Goal: Task Accomplishment & Management: Manage account settings

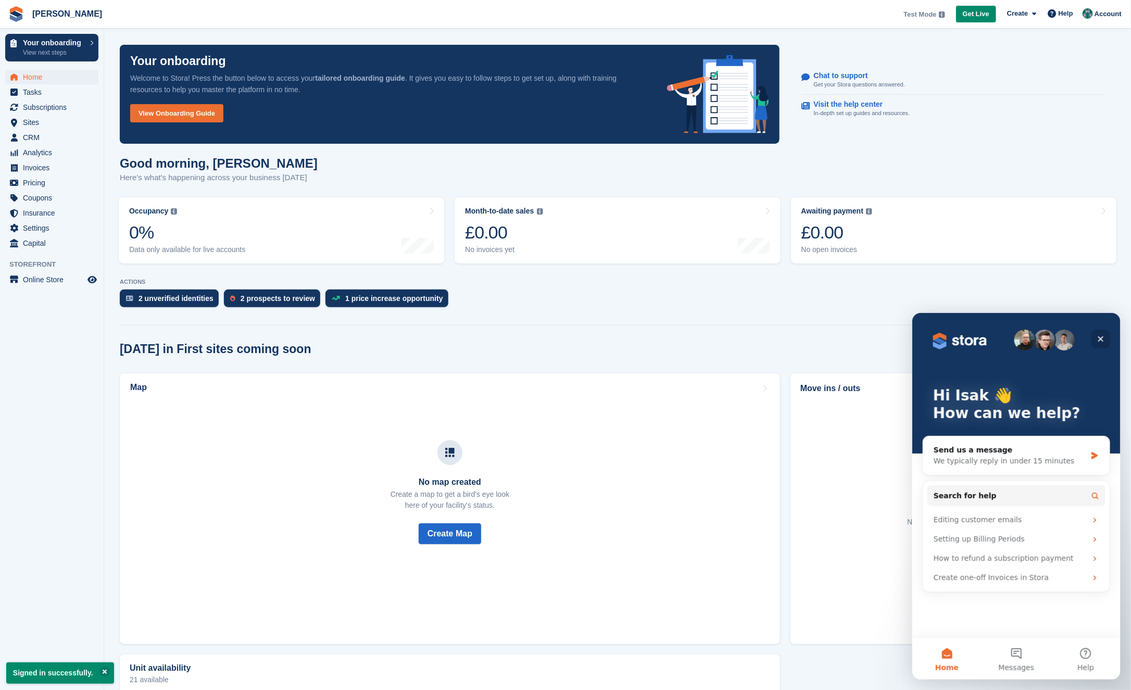
click at [1099, 330] on div "Close" at bounding box center [1100, 338] width 19 height 19
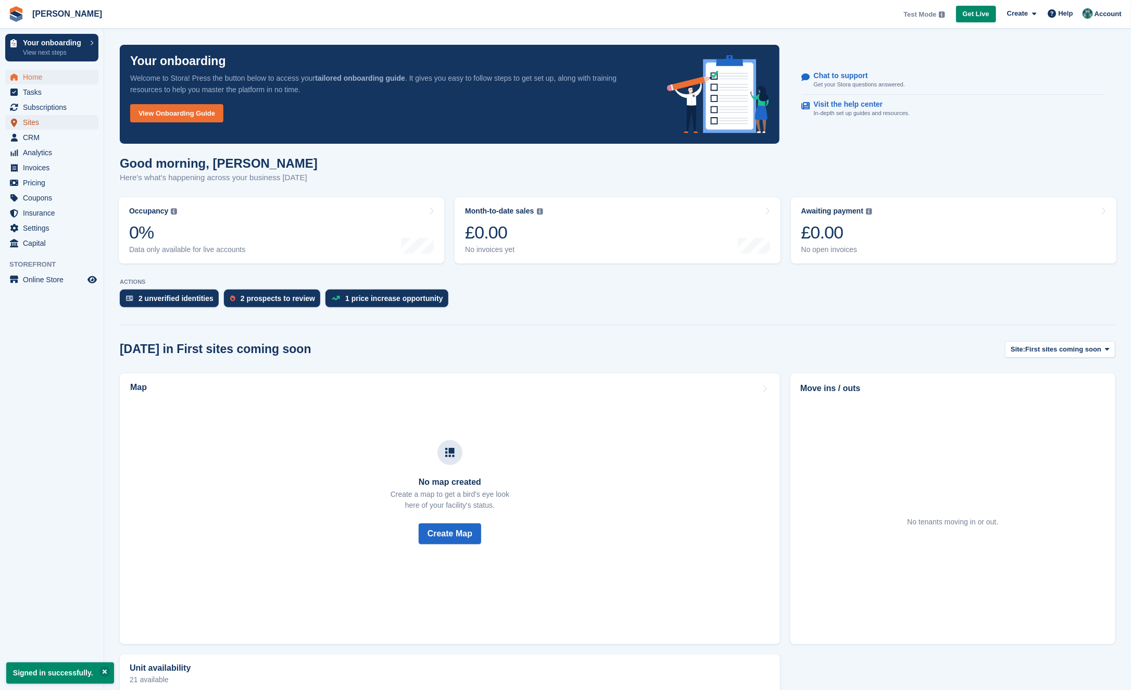
click at [56, 124] on span "Sites" at bounding box center [54, 122] width 63 height 15
click at [277, 298] on div "2 prospects to review" at bounding box center [278, 298] width 74 height 8
click at [279, 299] on div "2 prospects to review" at bounding box center [278, 298] width 74 height 8
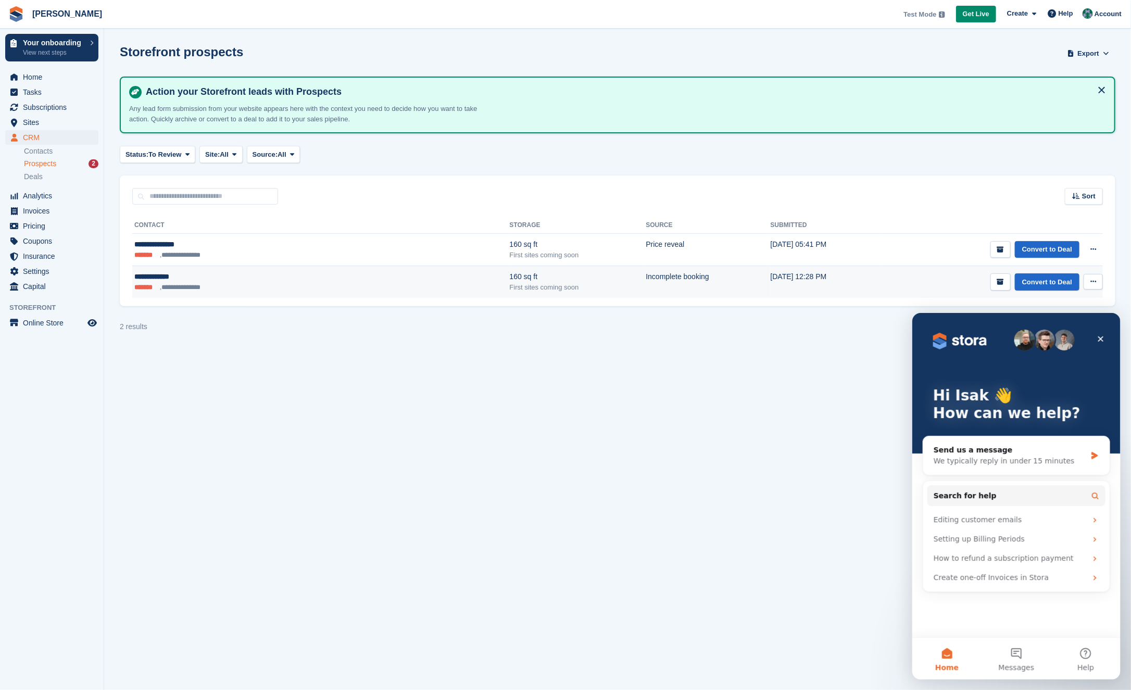
click at [646, 283] on td "Incomplete booking" at bounding box center [708, 282] width 124 height 32
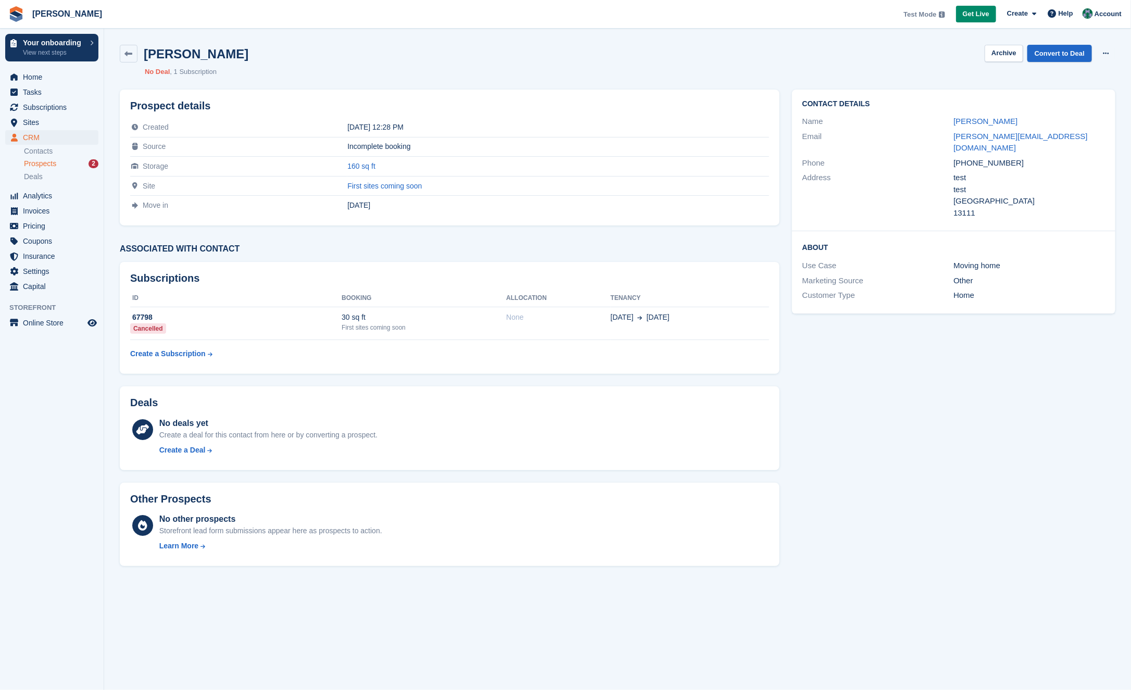
click at [457, 272] on h2 "Subscriptions" at bounding box center [449, 278] width 639 height 12
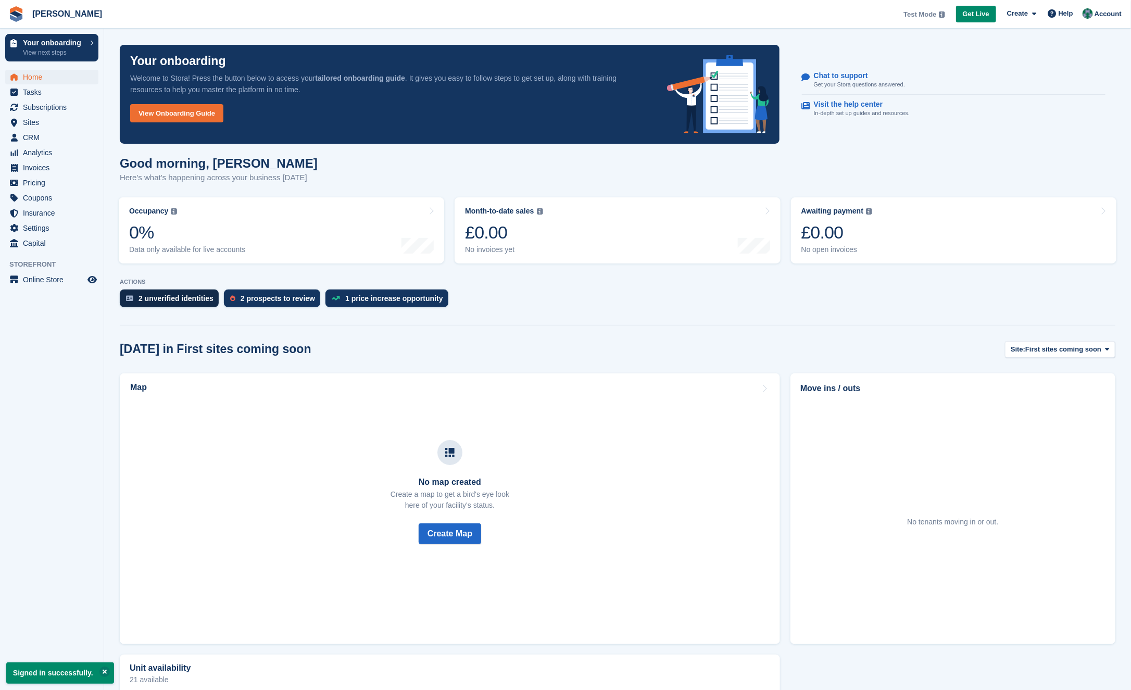
click at [173, 299] on div "2 unverified identities" at bounding box center [176, 298] width 75 height 8
click at [64, 122] on span "Sites" at bounding box center [54, 122] width 63 height 15
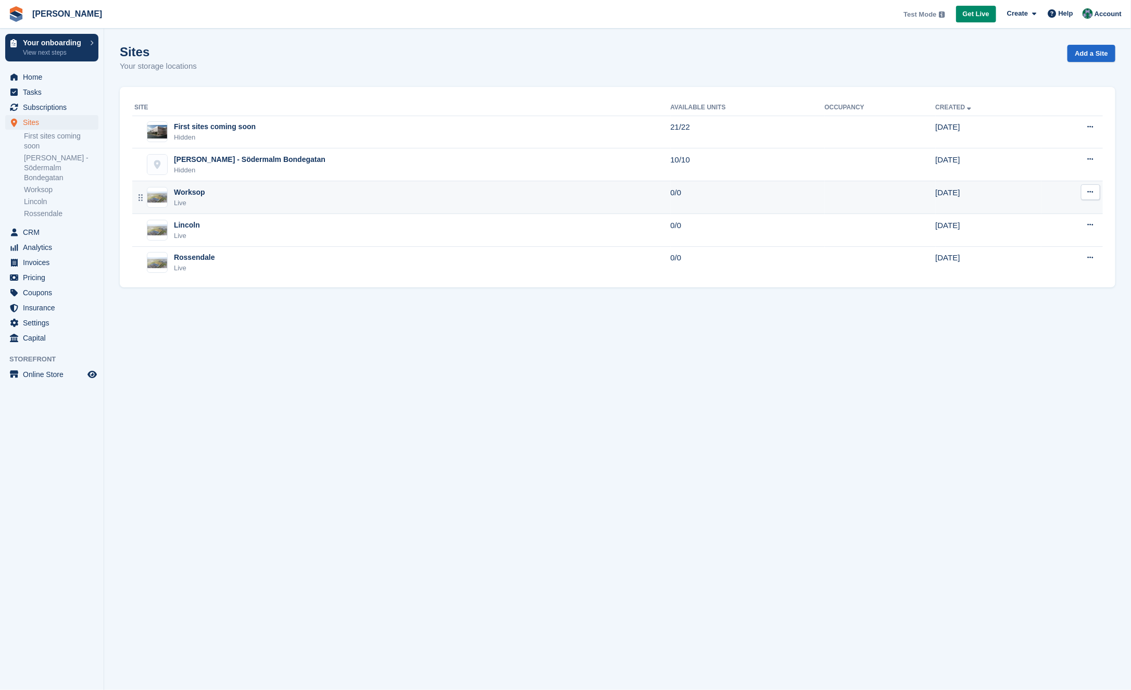
click at [504, 195] on div "Worksop Live" at bounding box center [402, 197] width 537 height 21
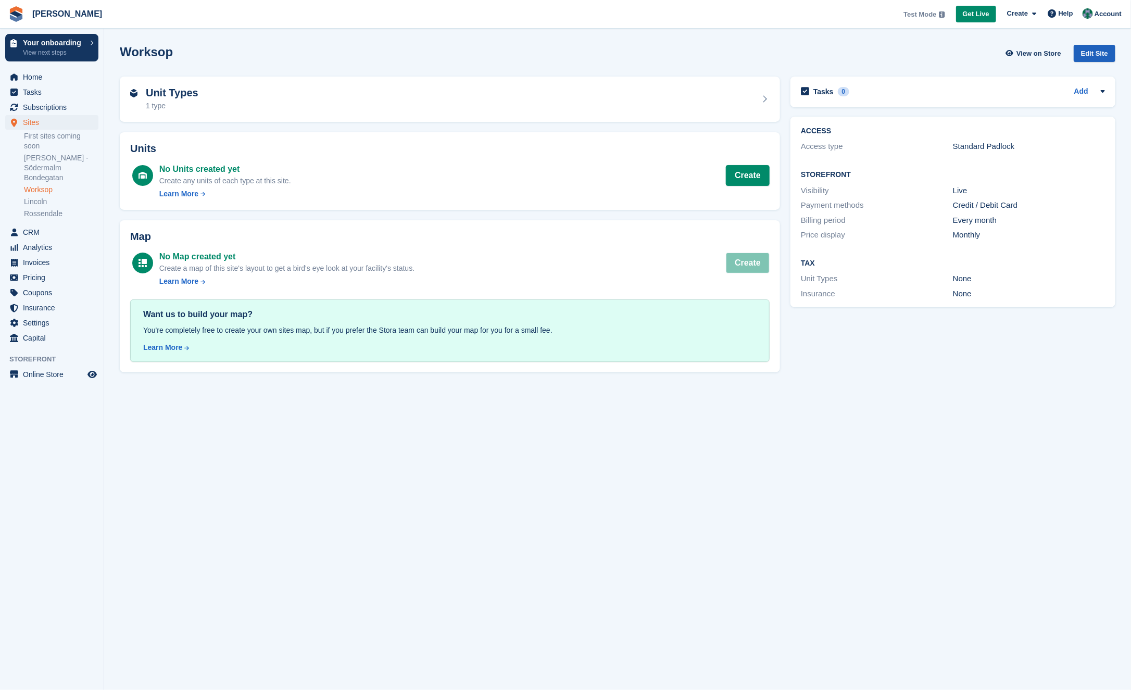
click at [1100, 53] on div "Edit Site" at bounding box center [1095, 53] width 42 height 17
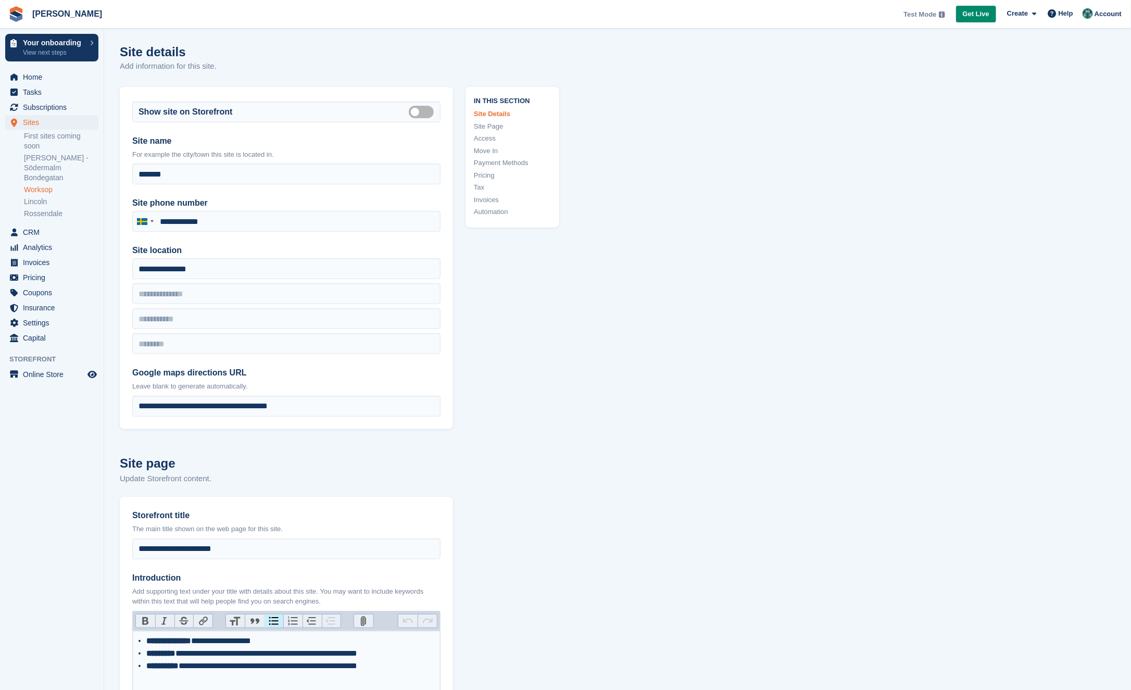
type input "**********"
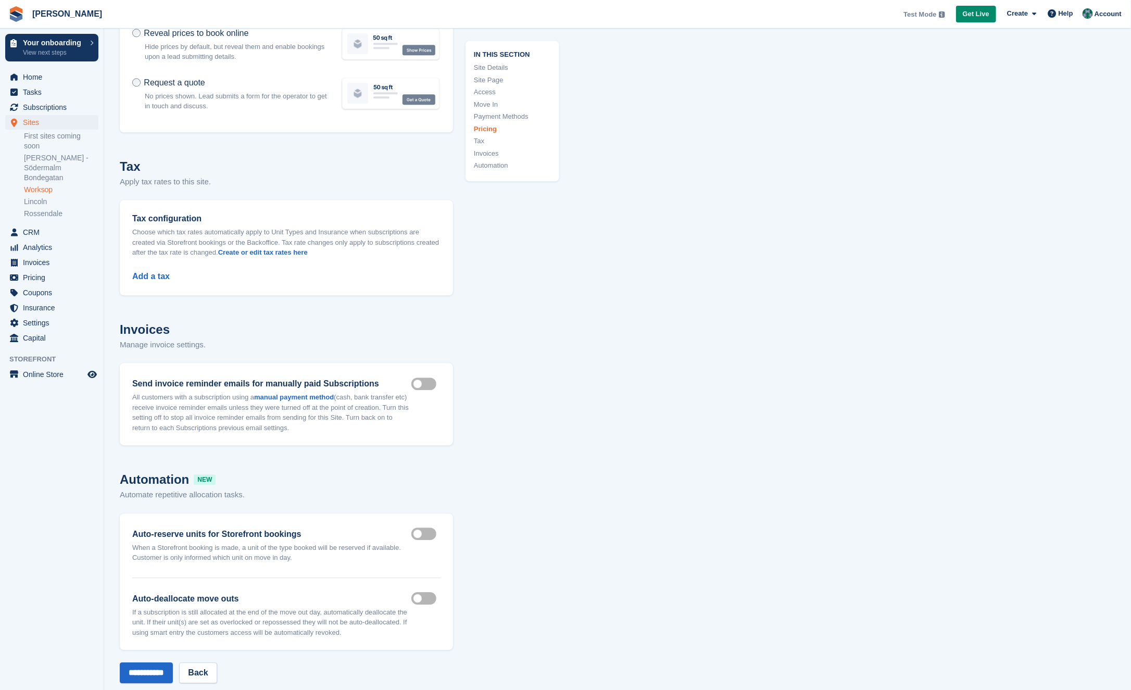
scroll to position [3960, 0]
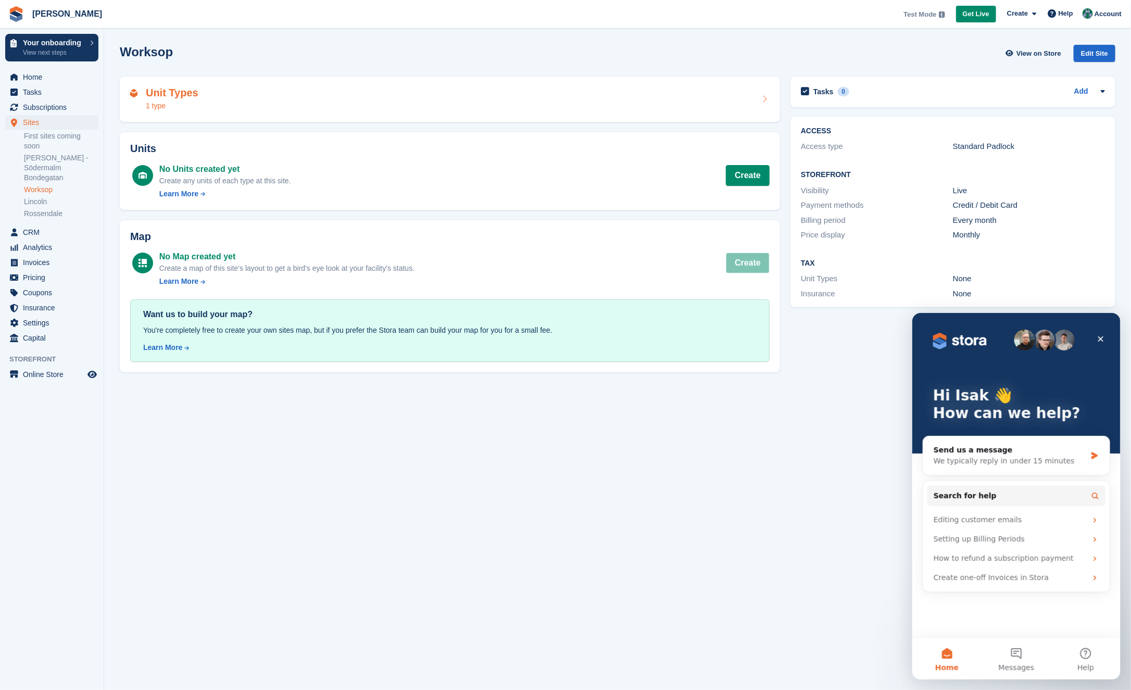
click at [522, 95] on div "Unit Types 1 type" at bounding box center [450, 99] width 640 height 25
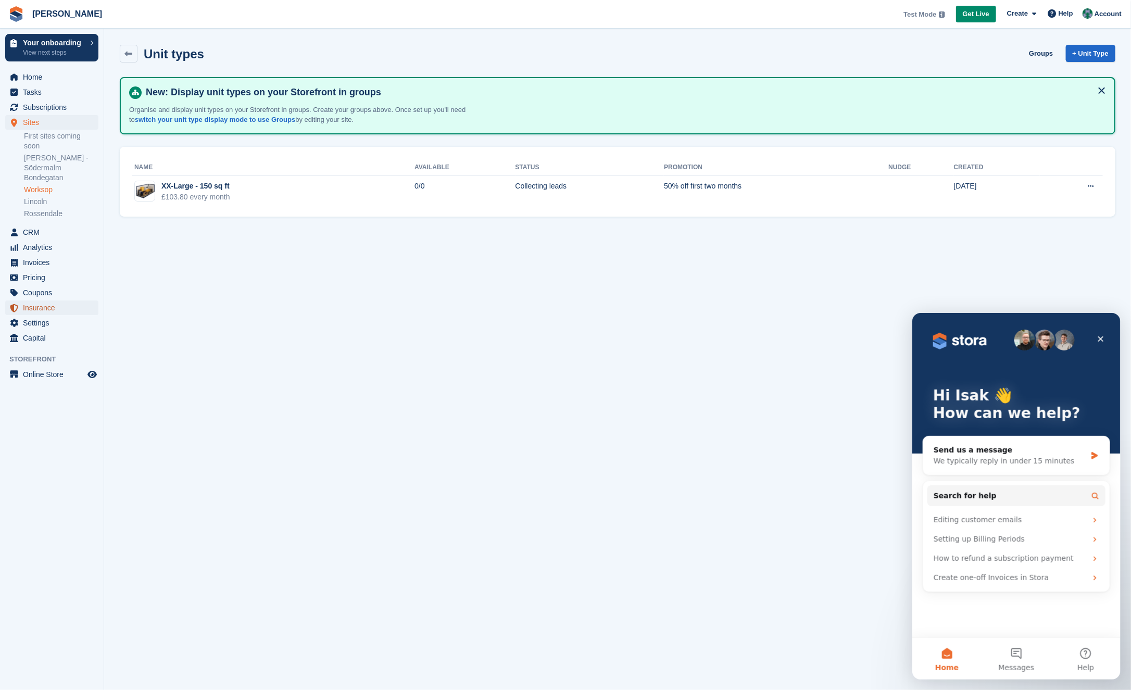
click at [47, 312] on span "Insurance" at bounding box center [54, 308] width 63 height 15
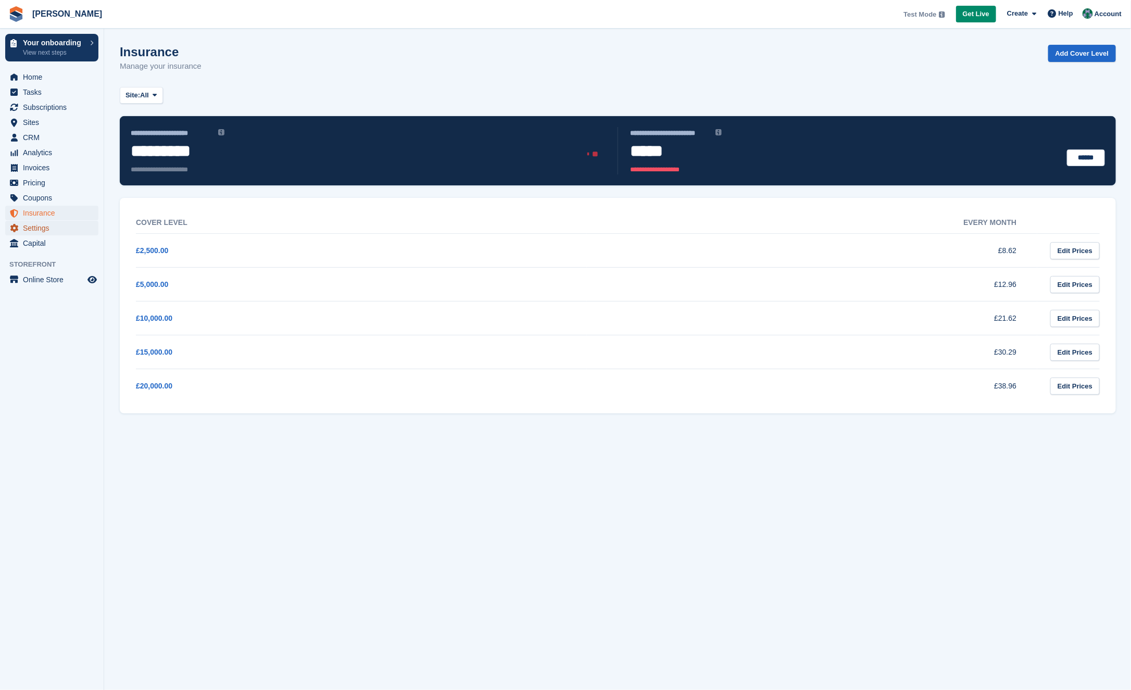
click at [50, 222] on span "Settings" at bounding box center [54, 228] width 63 height 15
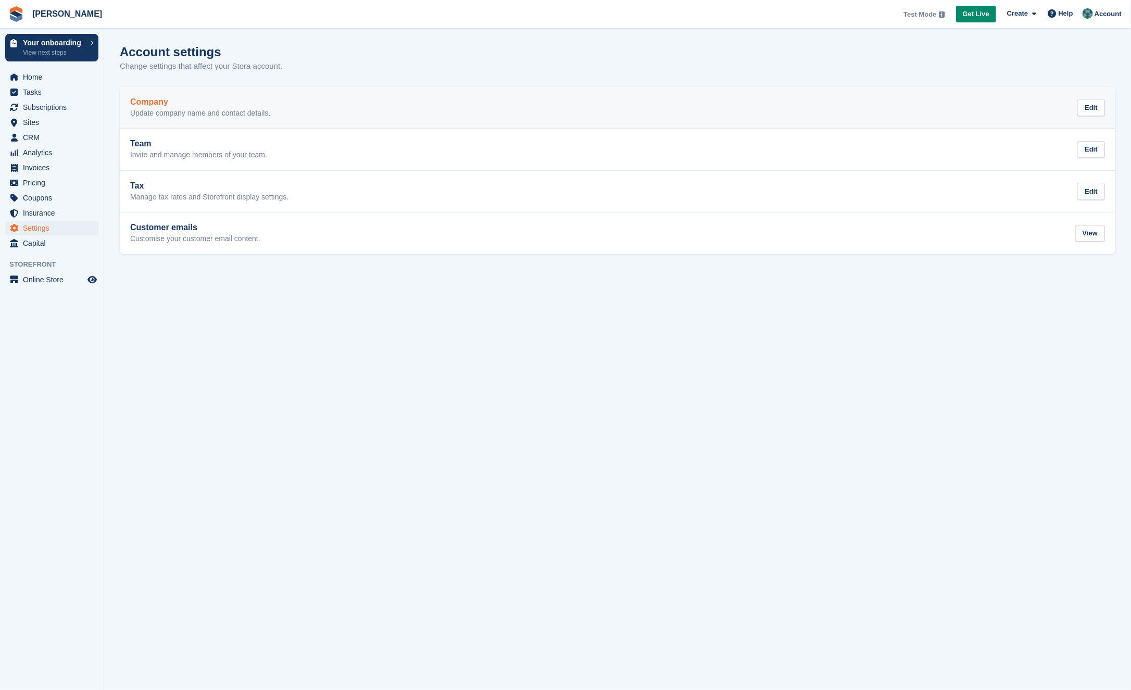
click at [304, 117] on div "Company Update company name and contact details. Edit" at bounding box center [617, 107] width 975 height 21
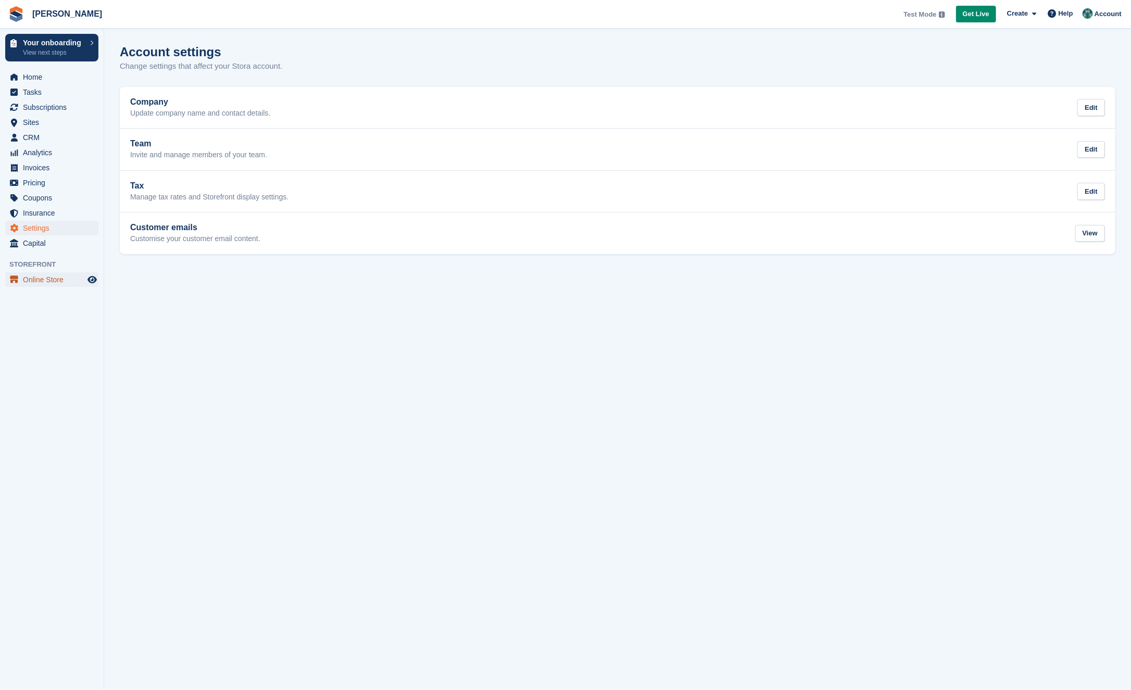
click at [39, 272] on span "Online Store" at bounding box center [54, 279] width 63 height 15
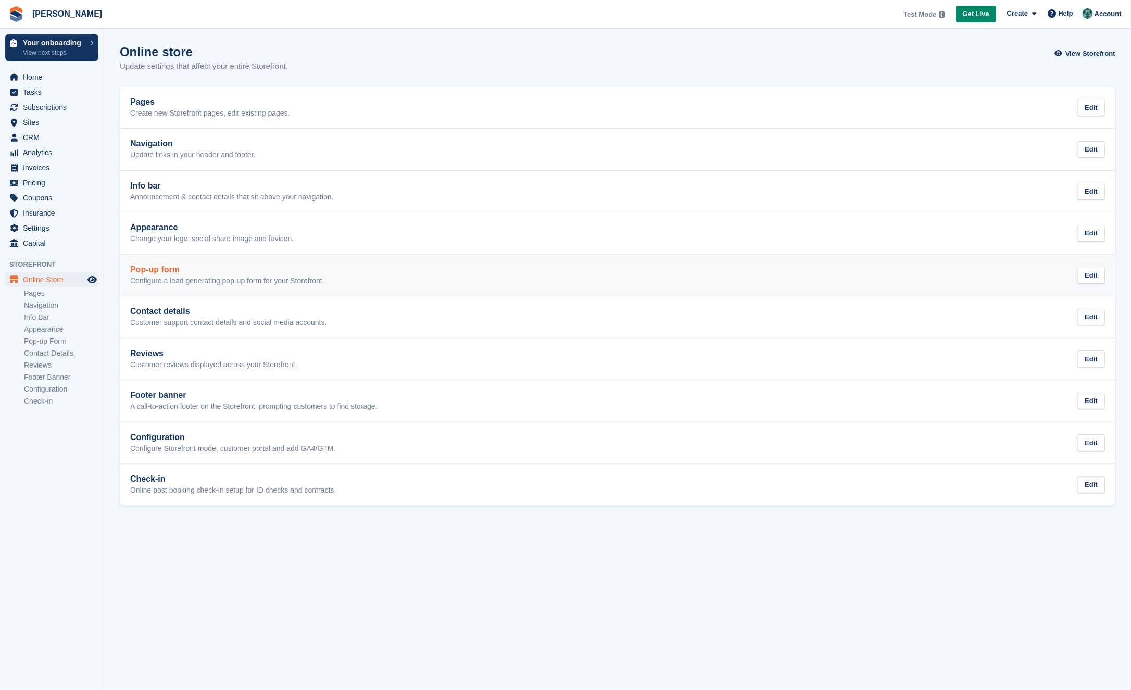
click at [348, 261] on link "Pop-up form Configure a lead generating pop-up form for your Storefront. Edit" at bounding box center [618, 276] width 996 height 42
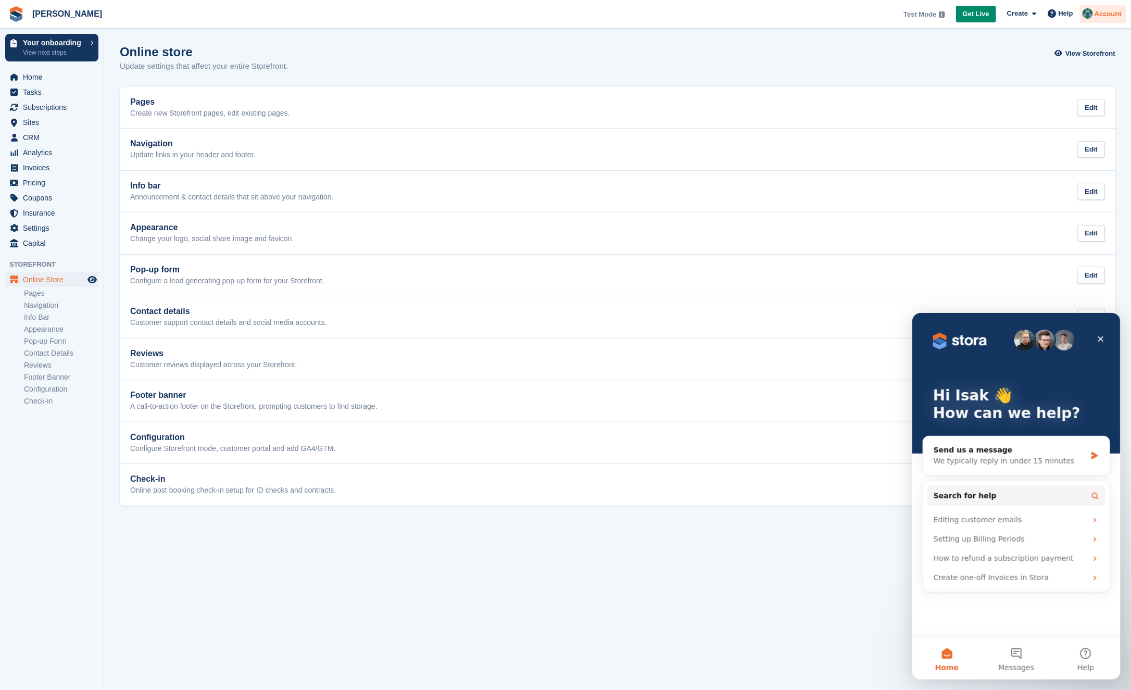
click at [1087, 13] on img at bounding box center [1088, 13] width 10 height 10
click at [1048, 101] on div "Logout" at bounding box center [1065, 105] width 103 height 11
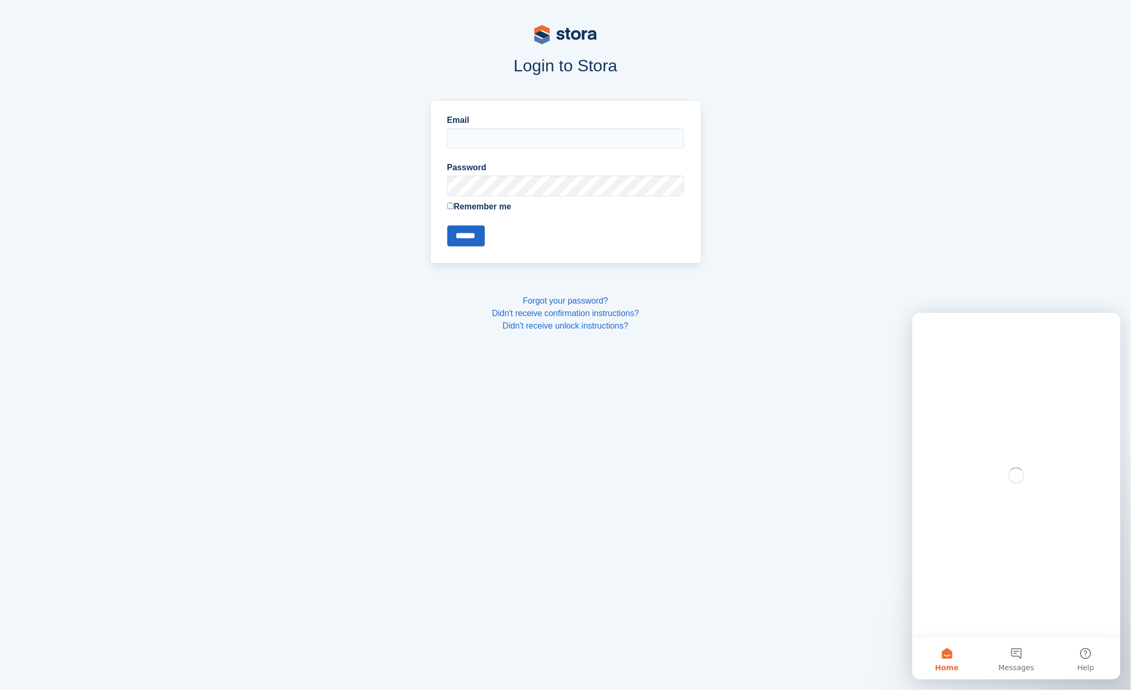
type input "**********"
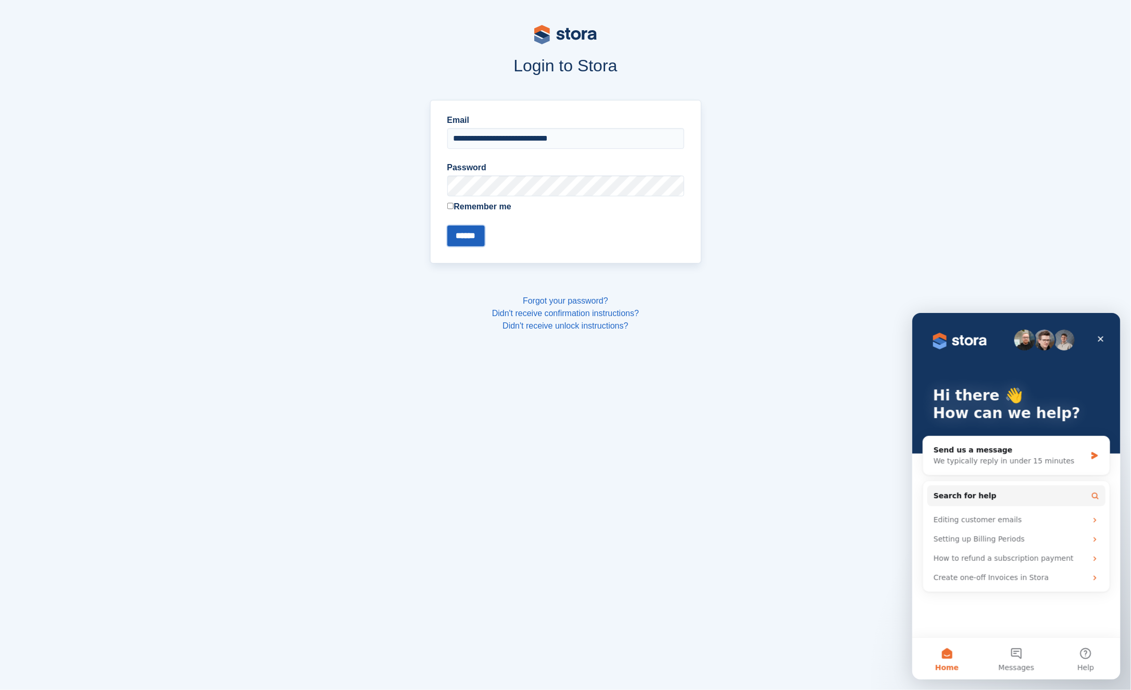
click at [474, 232] on input "******" at bounding box center [466, 236] width 38 height 21
